Goal: Transaction & Acquisition: Purchase product/service

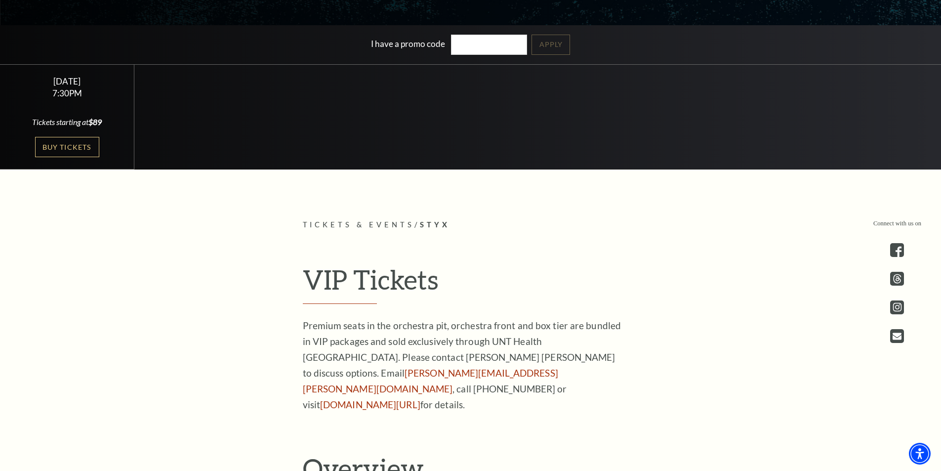
scroll to position [326, 0]
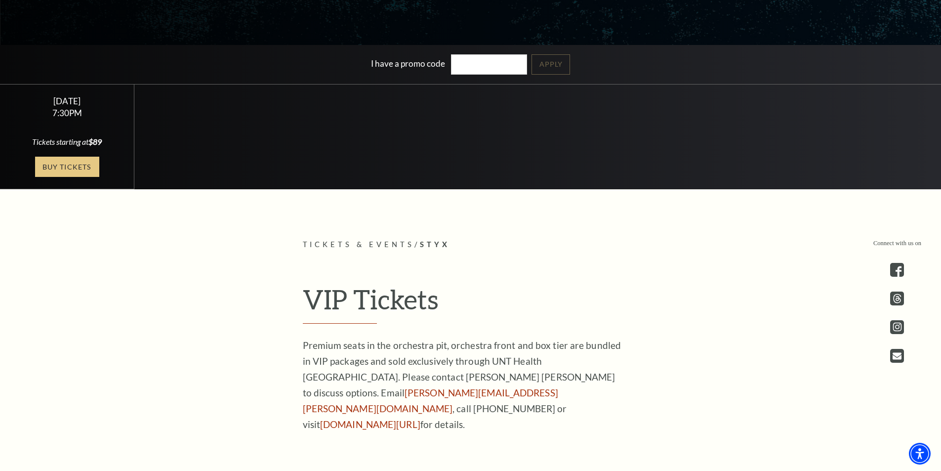
click at [73, 166] on link "Buy Tickets" at bounding box center [67, 167] width 64 height 20
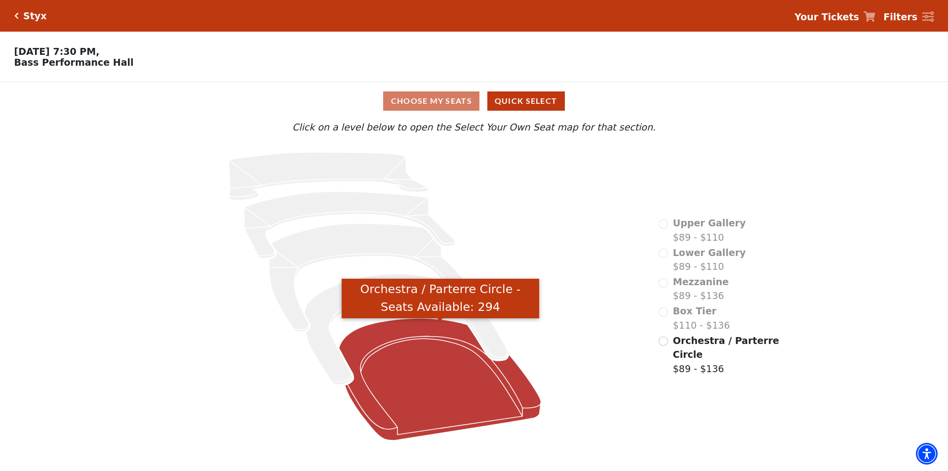
click at [403, 354] on icon "Orchestra / Parterre Circle - Seats Available: 294" at bounding box center [440, 379] width 203 height 122
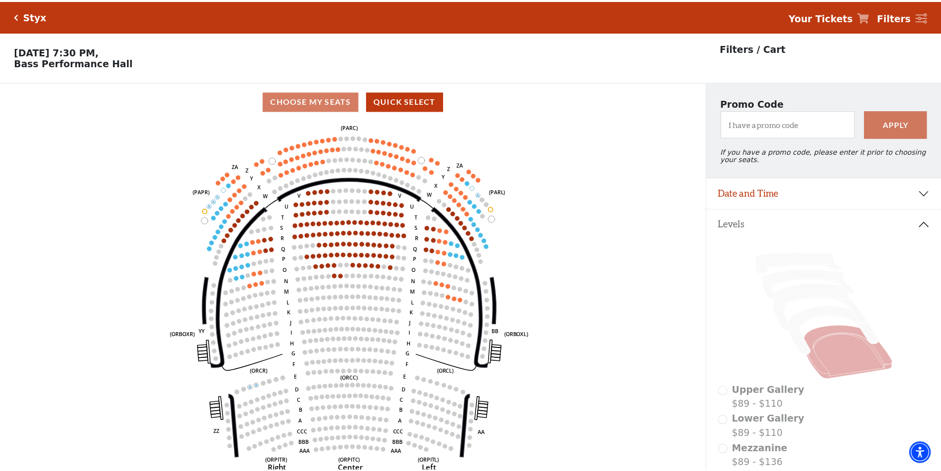
scroll to position [46, 0]
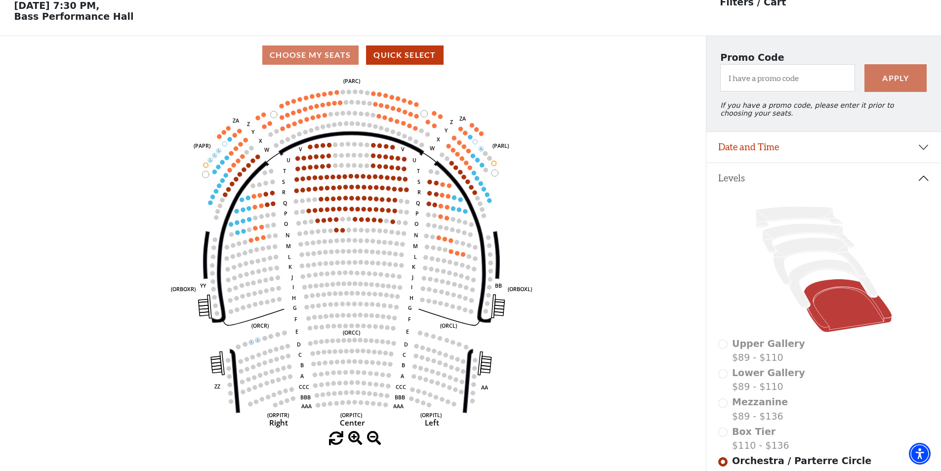
click at [309, 62] on div "Choose My Seats Quick Select" at bounding box center [353, 54] width 706 height 19
click at [410, 59] on button "Quick Select" at bounding box center [405, 54] width 78 height 19
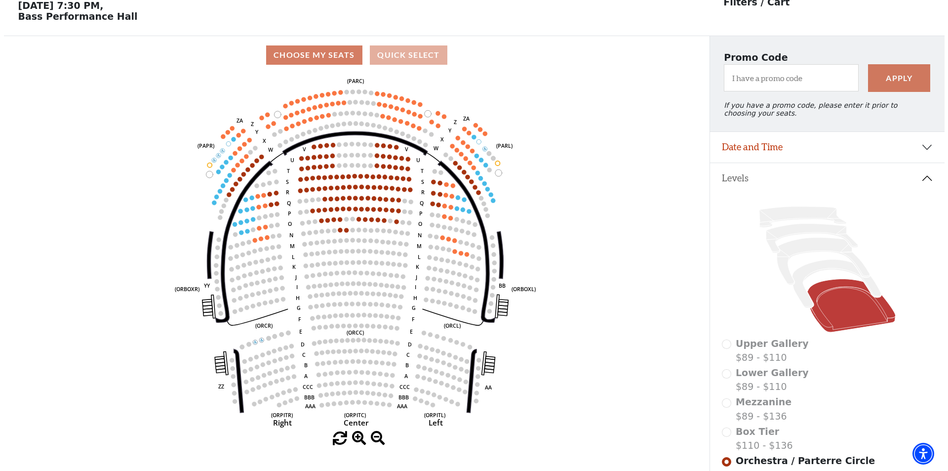
scroll to position [0, 0]
